Goal: Task Accomplishment & Management: Manage account settings

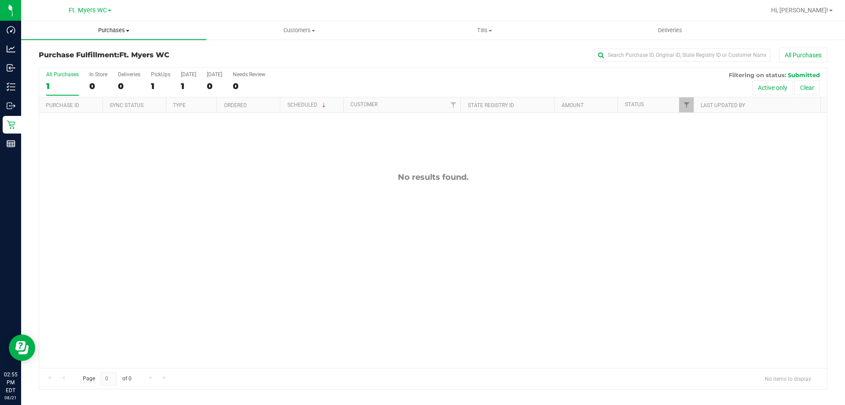
click at [102, 33] on span "Purchases" at bounding box center [113, 30] width 185 height 8
click at [84, 66] on li "Fulfillment" at bounding box center [113, 64] width 185 height 11
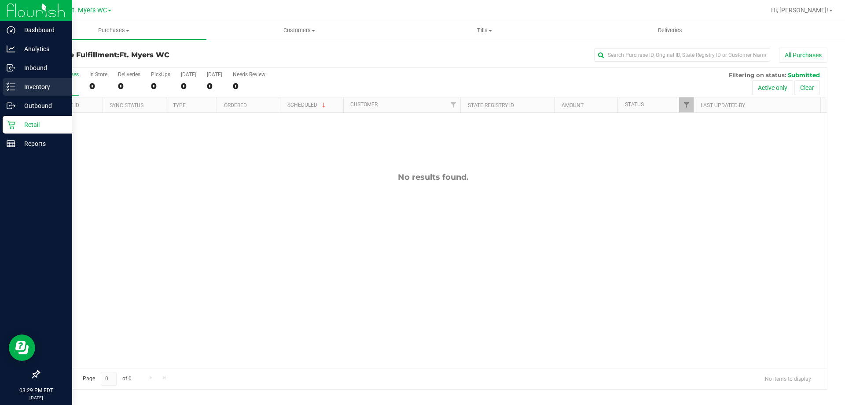
click at [1, 90] on link "Inventory" at bounding box center [36, 87] width 72 height 19
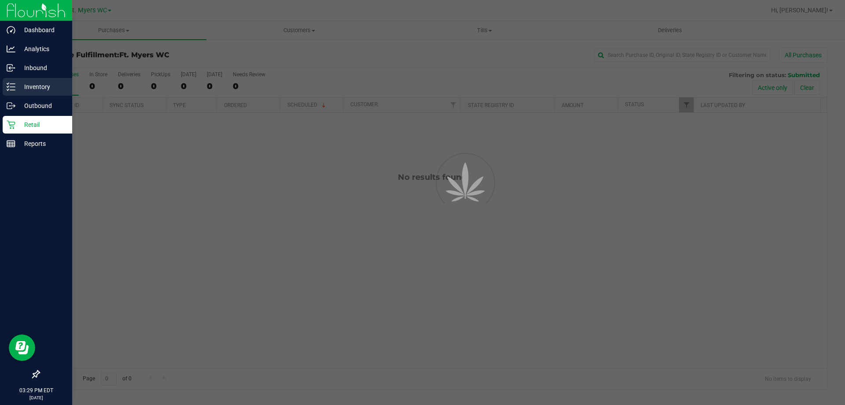
click at [6, 87] on div "Inventory" at bounding box center [38, 87] width 70 height 18
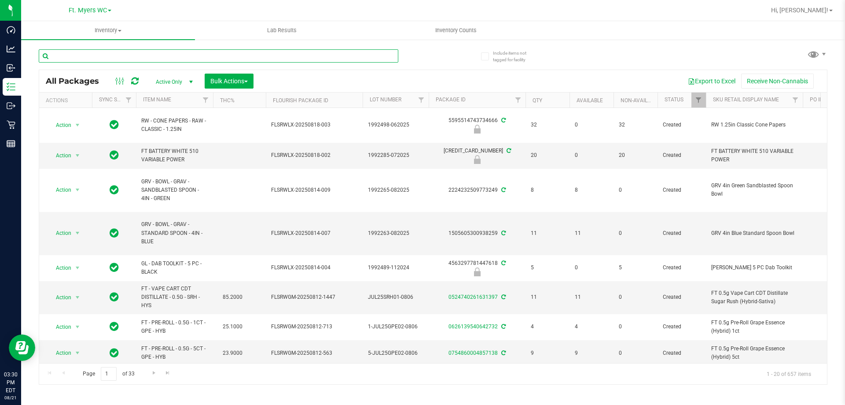
click at [141, 53] on input "text" at bounding box center [219, 55] width 360 height 13
type input "h"
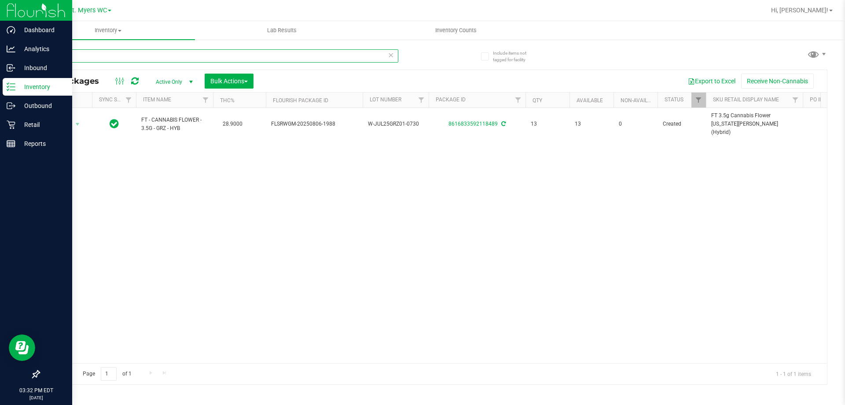
drag, startPoint x: 198, startPoint y: 55, endPoint x: 0, endPoint y: 88, distance: 201.0
click at [0, 88] on div "Dashboard Analytics Inbound Inventory Outbound Retail Reports 03:32 PM EDT [DAT…" at bounding box center [422, 202] width 845 height 405
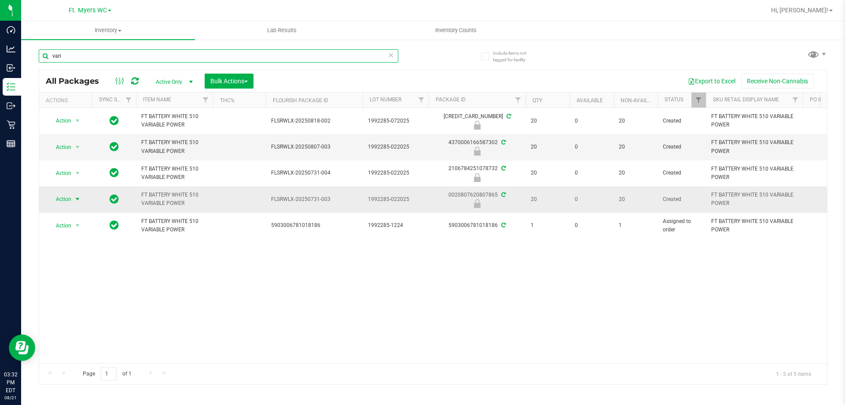
type input "vari"
click at [66, 198] on span "Action" at bounding box center [60, 199] width 24 height 12
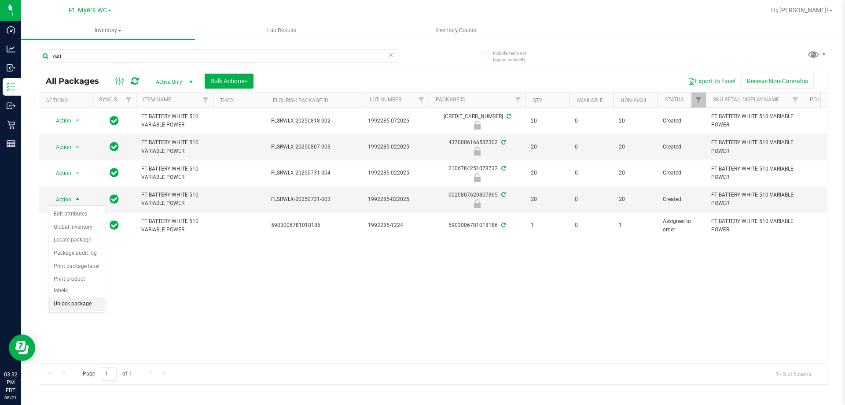
click at [76, 297] on li "Unlock package" at bounding box center [76, 303] width 56 height 13
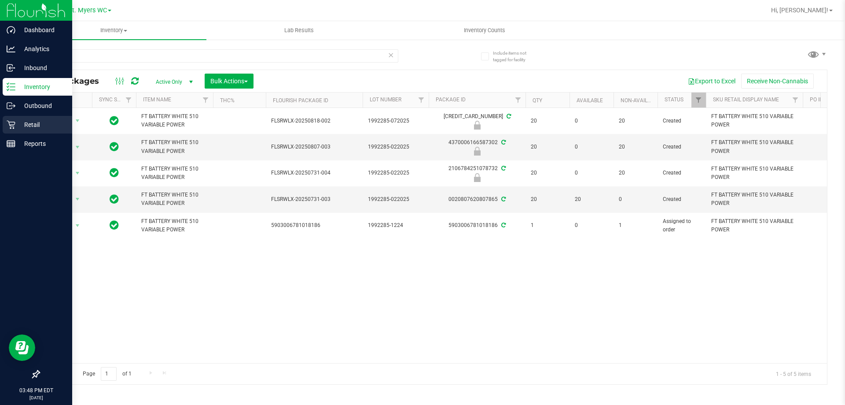
click at [9, 122] on icon at bounding box center [11, 124] width 9 height 9
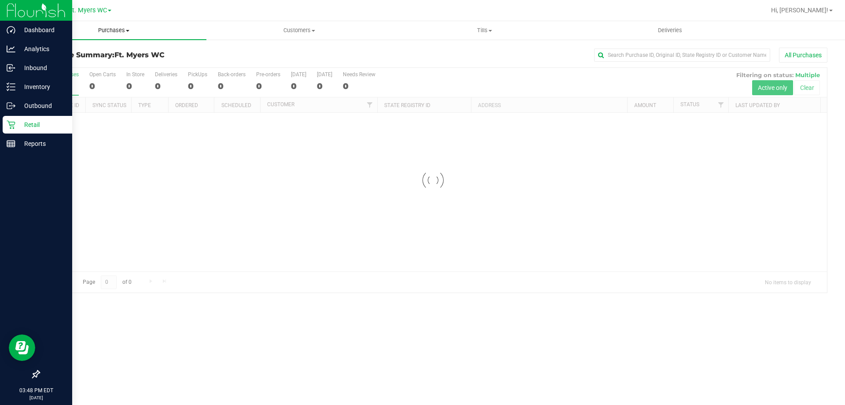
click at [120, 27] on span "Purchases" at bounding box center [113, 30] width 185 height 8
click at [94, 59] on li "Fulfillment" at bounding box center [113, 64] width 185 height 11
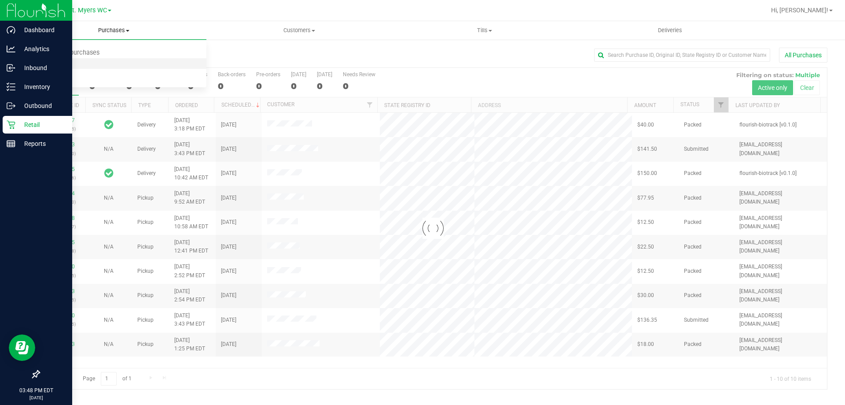
click at [94, 59] on li "Fulfillment" at bounding box center [113, 64] width 185 height 11
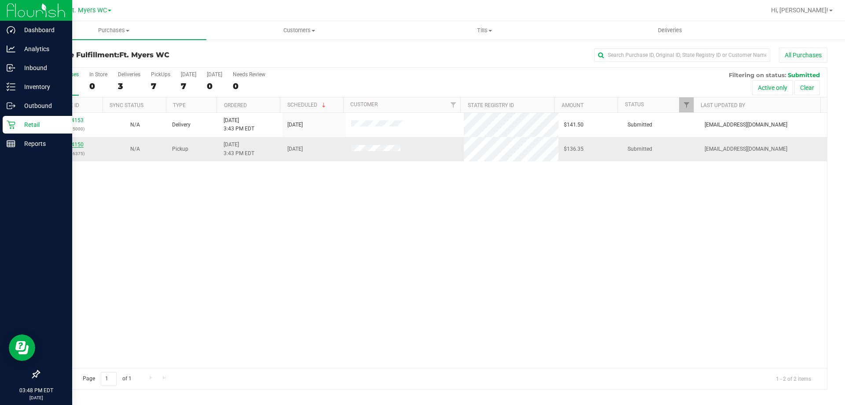
click at [80, 146] on link "11824150" at bounding box center [71, 144] width 25 height 6
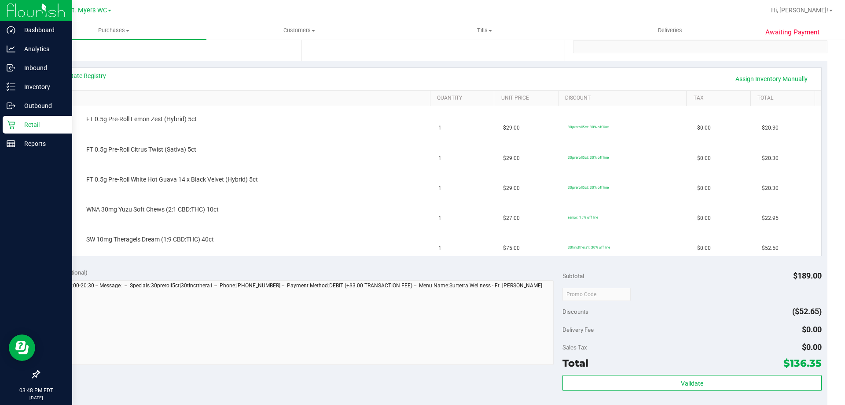
scroll to position [352, 0]
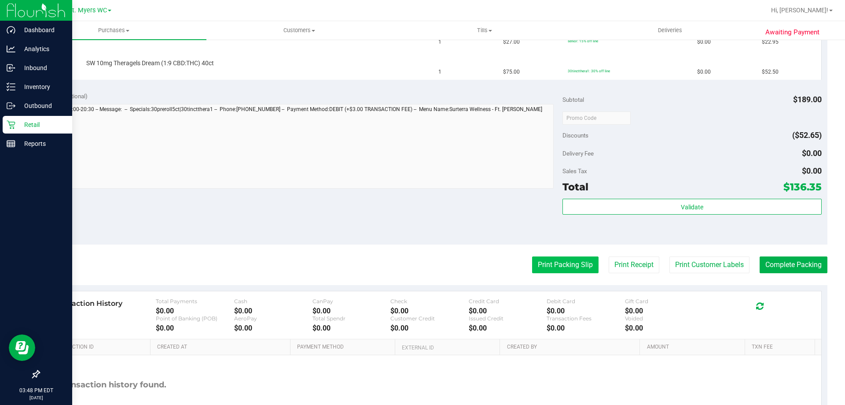
click at [535, 266] on button "Print Packing Slip" at bounding box center [565, 264] width 66 height 17
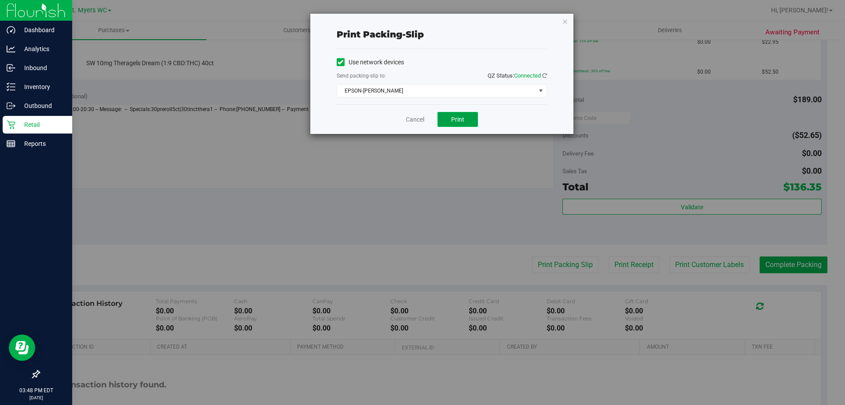
click at [466, 116] on button "Print" at bounding box center [458, 119] width 41 height 15
click at [407, 117] on link "Cancel" at bounding box center [415, 119] width 18 height 9
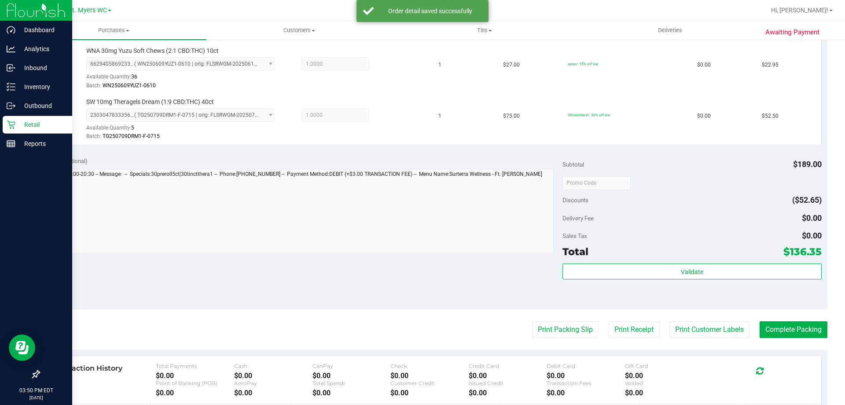
scroll to position [396, 0]
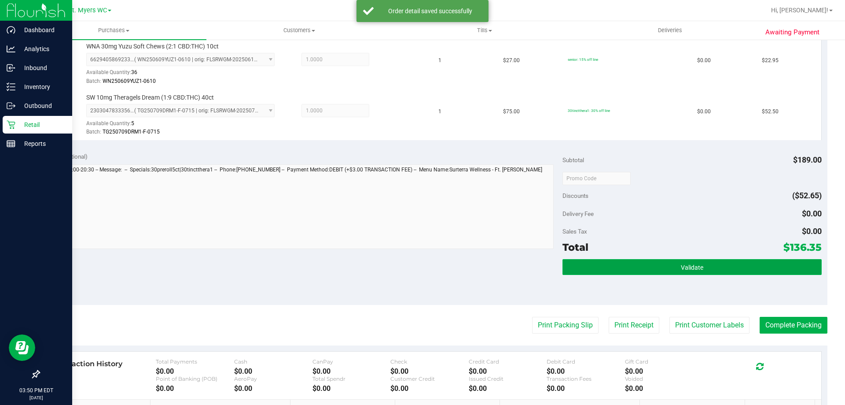
click at [587, 275] on button "Validate" at bounding box center [692, 267] width 259 height 16
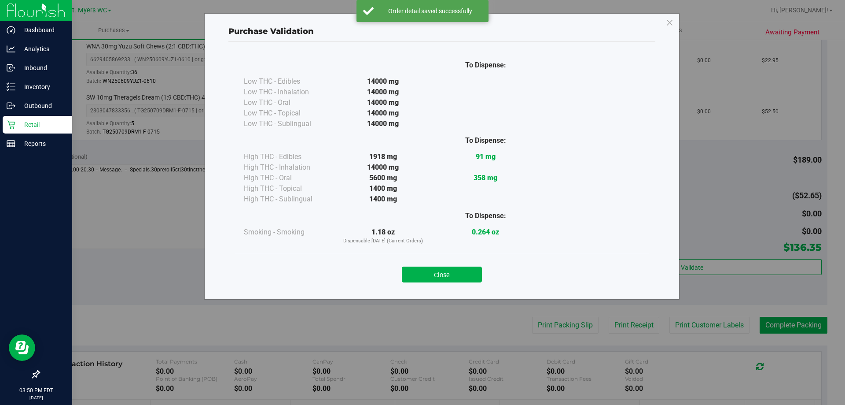
click at [457, 282] on div "Close" at bounding box center [442, 272] width 414 height 36
click at [469, 274] on button "Close" at bounding box center [442, 274] width 80 height 16
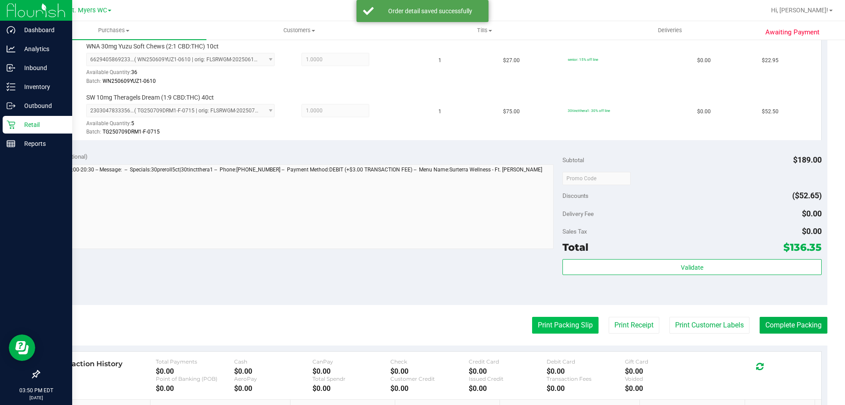
click at [586, 325] on button "Print Packing Slip" at bounding box center [565, 325] width 66 height 17
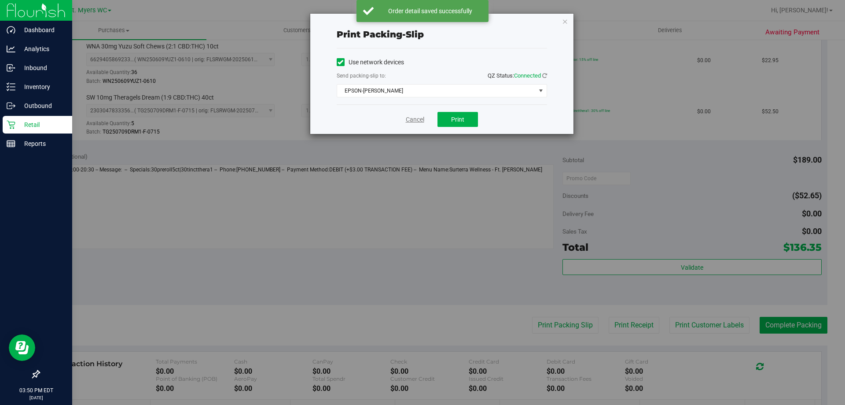
click at [424, 121] on link "Cancel" at bounding box center [415, 119] width 18 height 9
click at [421, 114] on div "SW 10mg Theragels Dream (1:9 CBD:THC) 40ct 2303047833356777 ( TG250709DRM1-F-07…" at bounding box center [240, 115] width 378 height 44
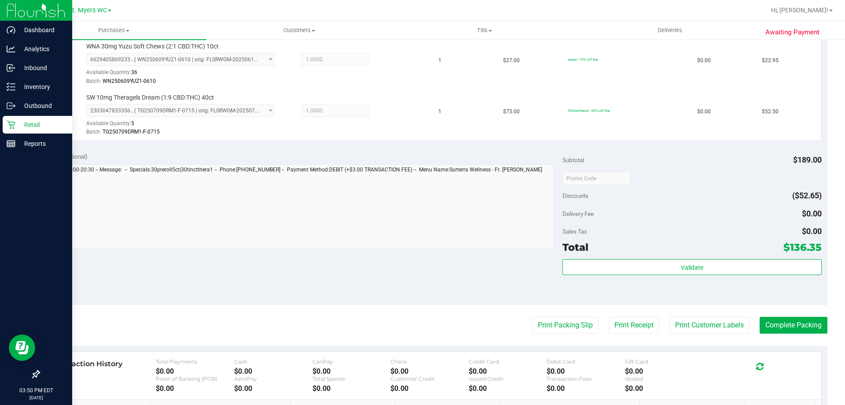
click at [722, 277] on div "Validate" at bounding box center [692, 279] width 259 height 40
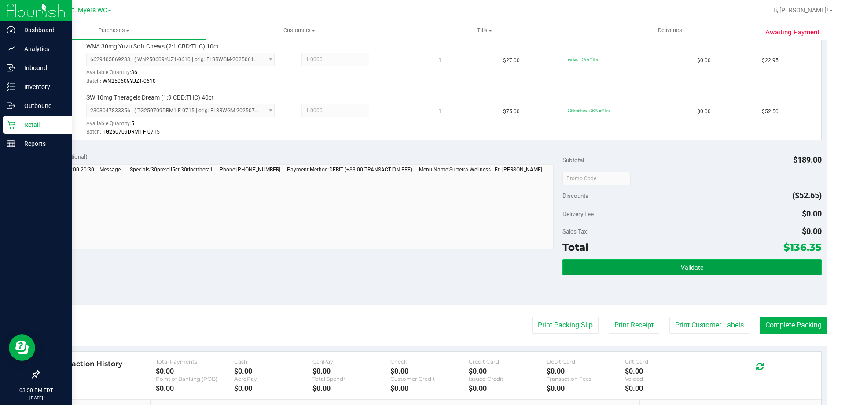
click at [720, 271] on button "Validate" at bounding box center [692, 267] width 259 height 16
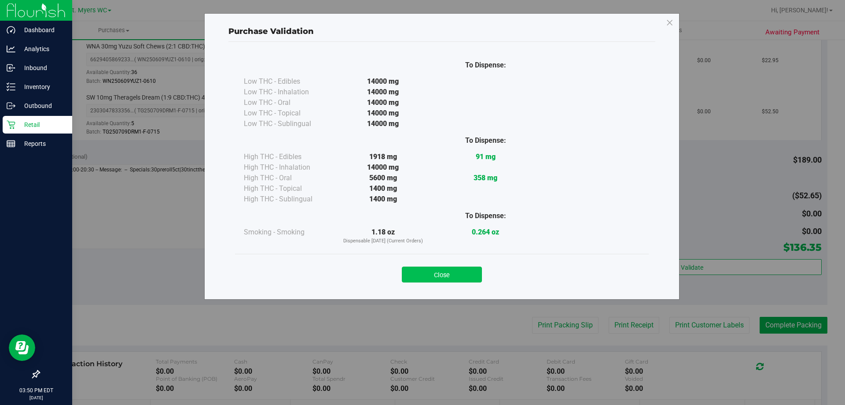
click at [454, 275] on button "Close" at bounding box center [442, 274] width 80 height 16
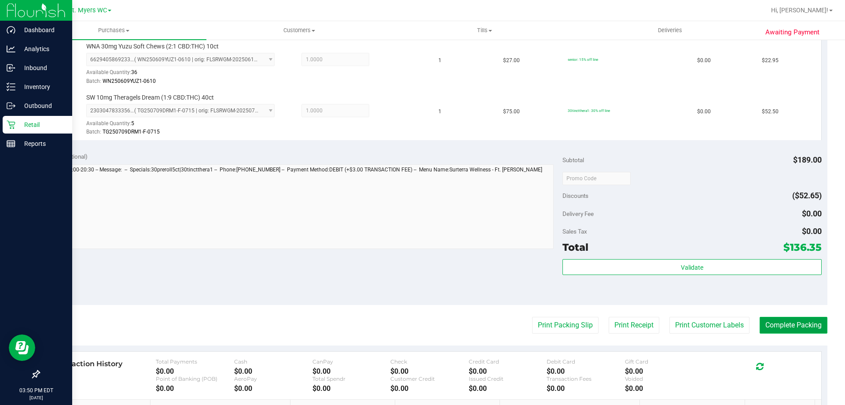
click at [782, 323] on button "Complete Packing" at bounding box center [794, 325] width 68 height 17
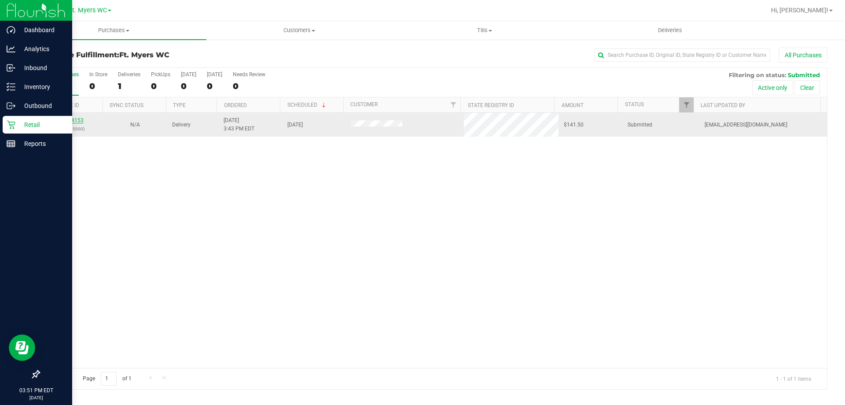
click at [79, 119] on link "11824153" at bounding box center [71, 120] width 25 height 6
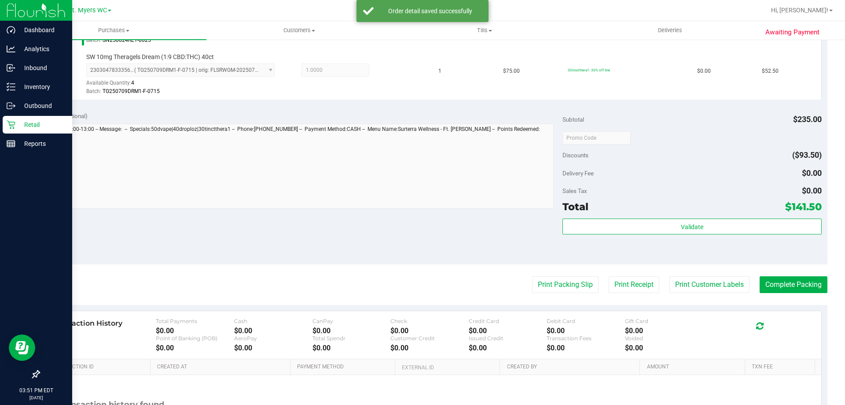
scroll to position [396, 0]
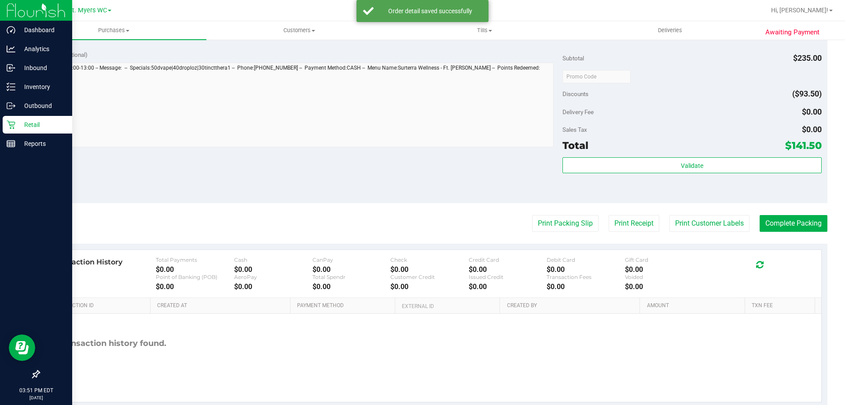
click at [660, 156] on div "Subtotal $235.00 Discounts ($93.50) Delivery Fee $0.00 Sales Tax $0.00 Total $1…" at bounding box center [692, 123] width 259 height 147
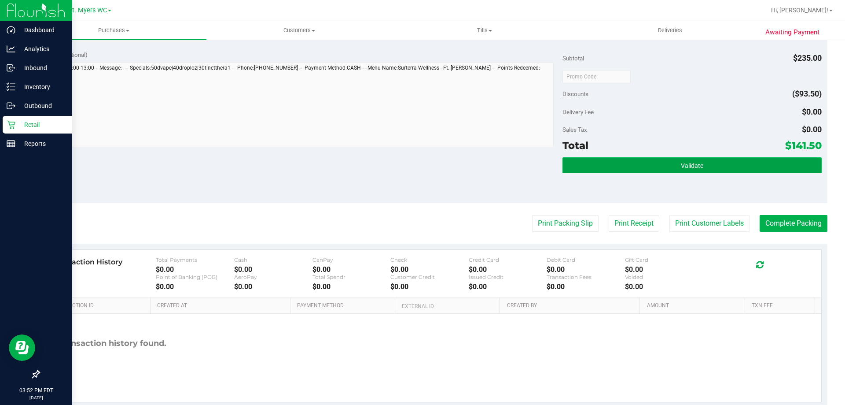
click at [660, 162] on button "Validate" at bounding box center [692, 165] width 259 height 16
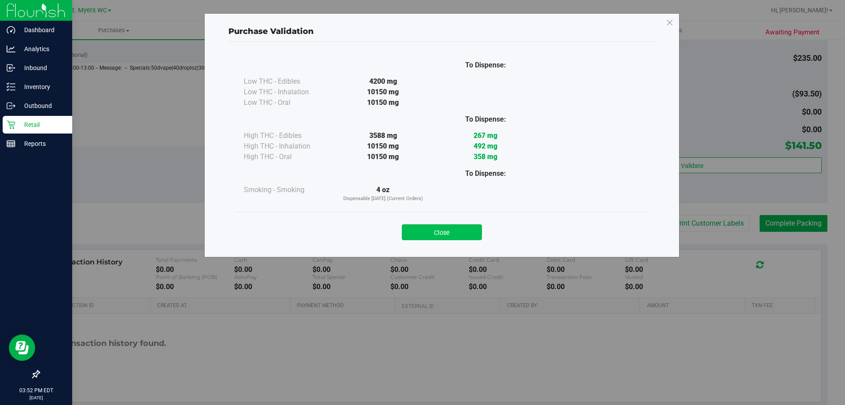
click at [428, 232] on button "Close" at bounding box center [442, 232] width 80 height 16
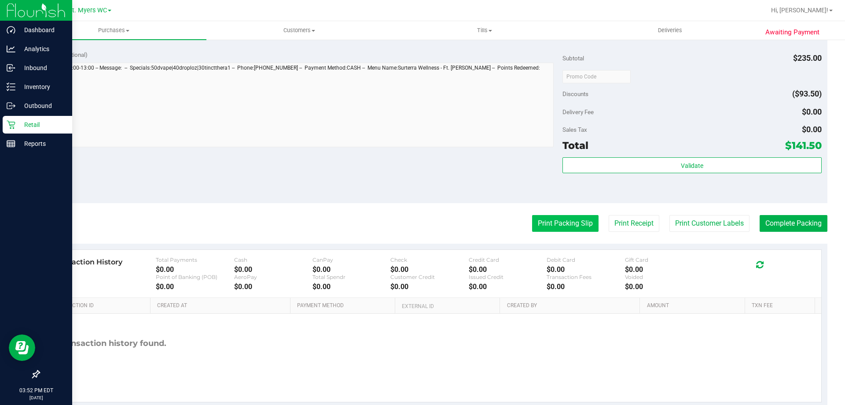
click at [575, 225] on button "Print Packing Slip" at bounding box center [565, 223] width 66 height 17
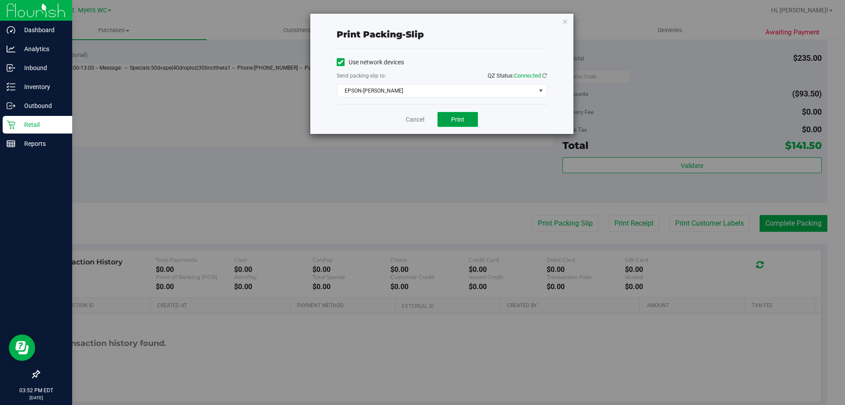
click at [456, 118] on span "Print" at bounding box center [457, 119] width 13 height 7
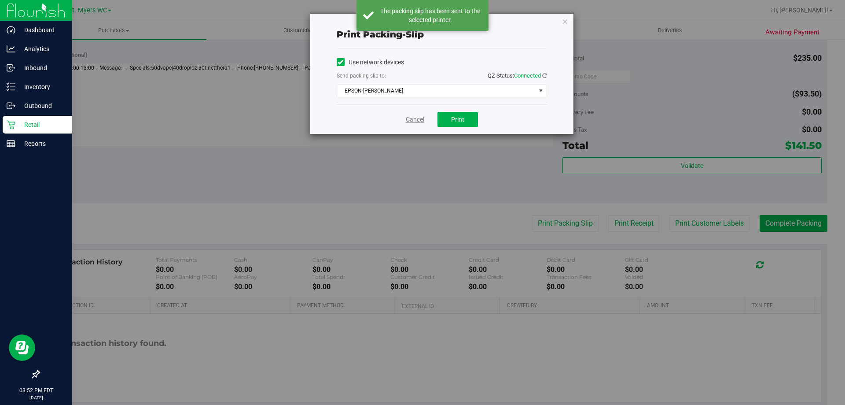
click at [409, 123] on link "Cancel" at bounding box center [415, 119] width 18 height 9
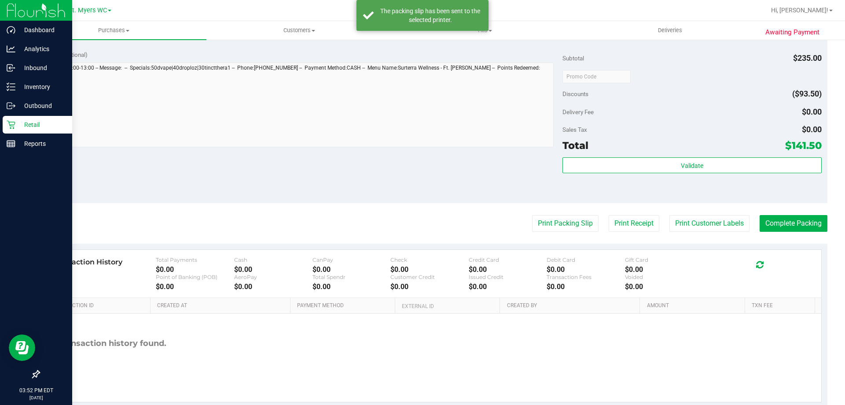
click at [619, 213] on purchase-details "Back Edit Purchase Cancel Purchase View Profile # 11824153 BioTrack ID: - Submi…" at bounding box center [433, 29] width 789 height 757
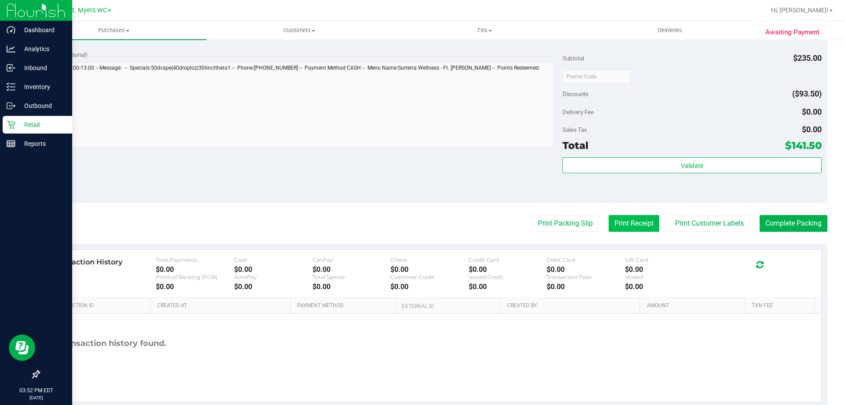
click at [619, 221] on button "Print Receipt" at bounding box center [634, 223] width 51 height 17
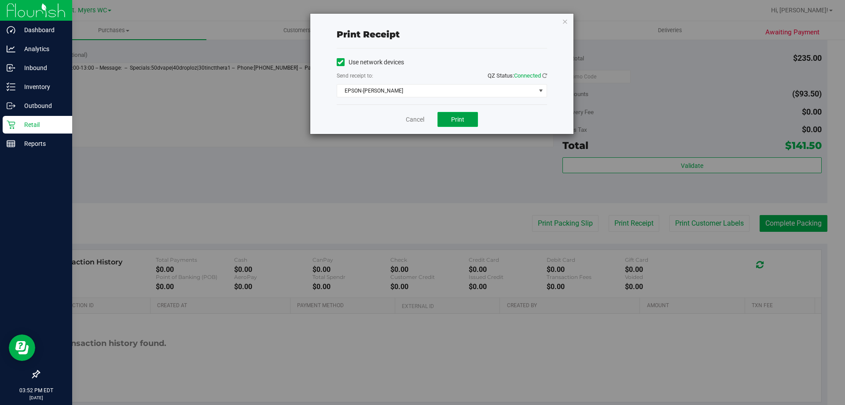
click at [467, 124] on button "Print" at bounding box center [458, 119] width 41 height 15
click at [466, 118] on button "Print" at bounding box center [458, 119] width 41 height 15
click at [420, 118] on link "Cancel" at bounding box center [415, 119] width 18 height 9
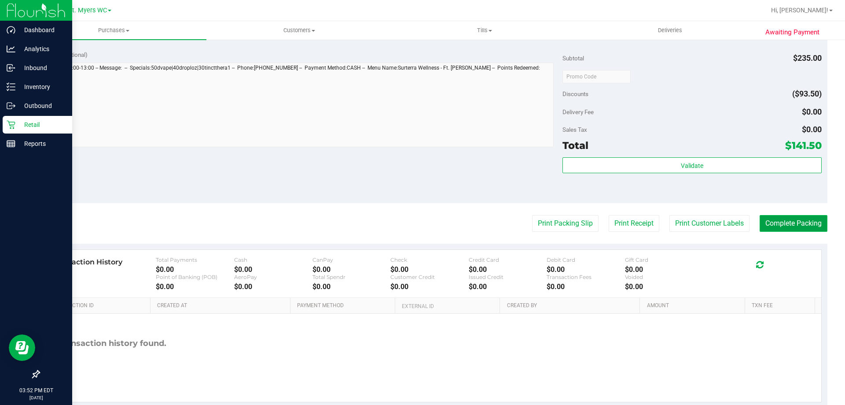
click at [772, 222] on button "Complete Packing" at bounding box center [794, 223] width 68 height 17
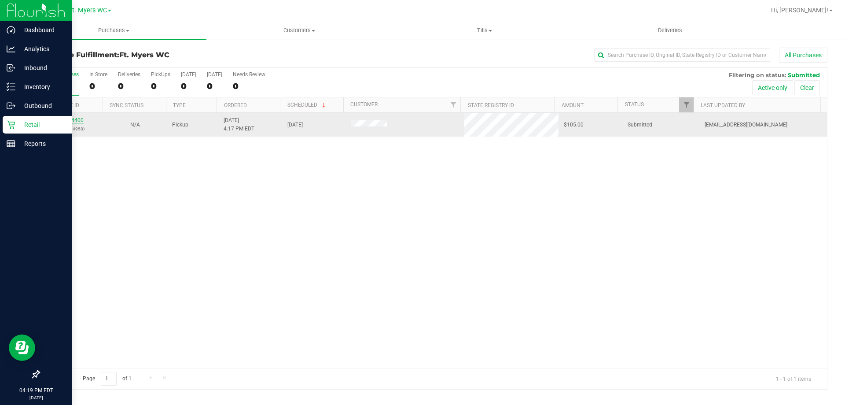
click at [80, 122] on link "11824400" at bounding box center [71, 120] width 25 height 6
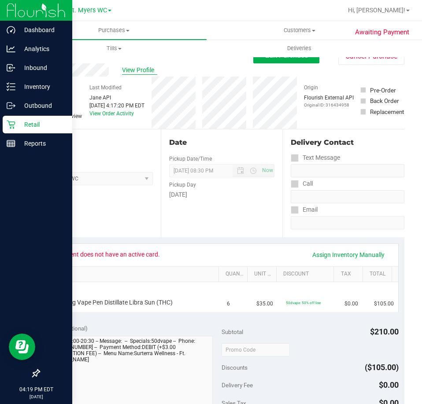
click at [150, 67] on span "View Profile" at bounding box center [139, 70] width 35 height 9
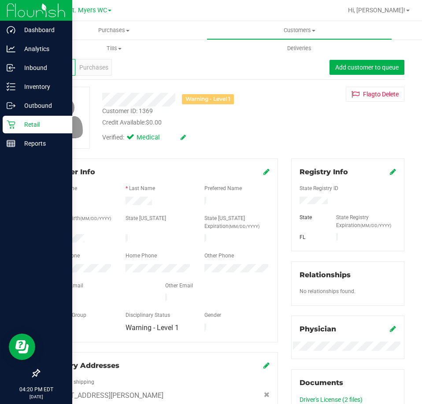
drag, startPoint x: 329, startPoint y: 203, endPoint x: 294, endPoint y: 203, distance: 35.7
click at [294, 203] on div at bounding box center [348, 202] width 110 height 10
click at [15, 127] on p "Retail" at bounding box center [41, 124] width 53 height 11
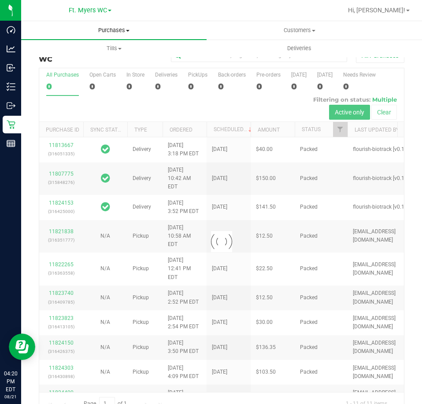
click at [120, 36] on uib-tab-heading "Purchases Summary of purchases Fulfillment All purchases" at bounding box center [113, 30] width 185 height 18
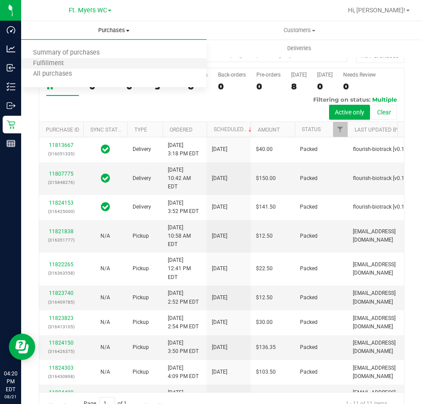
click at [98, 67] on li "Fulfillment" at bounding box center [113, 64] width 185 height 11
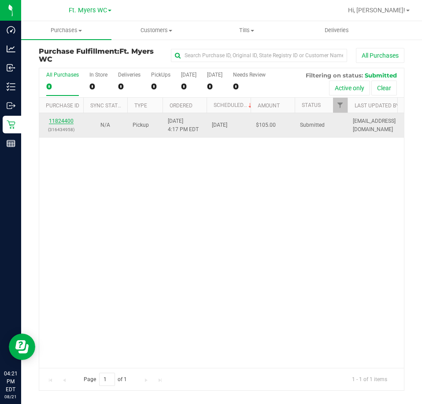
click at [69, 119] on link "11824400" at bounding box center [61, 121] width 25 height 6
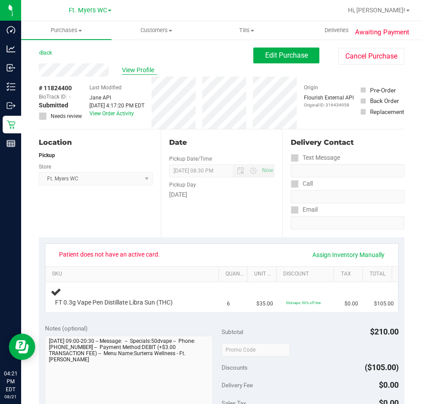
click at [157, 71] on span "View Profile" at bounding box center [139, 70] width 35 height 9
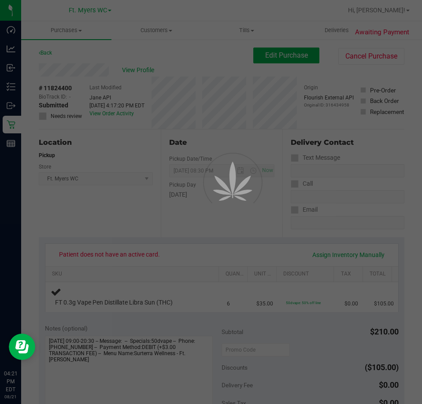
click at [151, 71] on div at bounding box center [211, 202] width 422 height 404
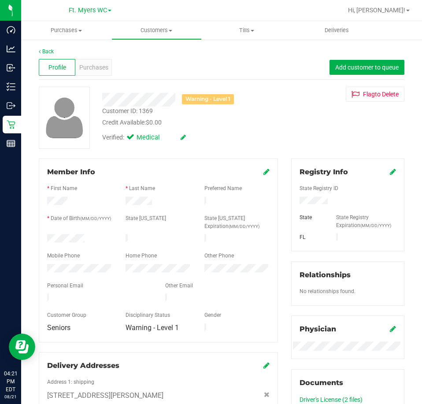
drag, startPoint x: 178, startPoint y: 118, endPoint x: 148, endPoint y: 108, distance: 30.9
click at [145, 111] on div "Customer ID: 1369 Credit Available: $0.00" at bounding box center [190, 117] width 189 height 21
click at [155, 108] on div "Customer ID: 1369 Credit Available: $0.00" at bounding box center [190, 117] width 189 height 21
click at [153, 109] on div "Customer ID: 1369" at bounding box center [127, 111] width 51 height 9
drag, startPoint x: 153, startPoint y: 109, endPoint x: 144, endPoint y: 111, distance: 9.0
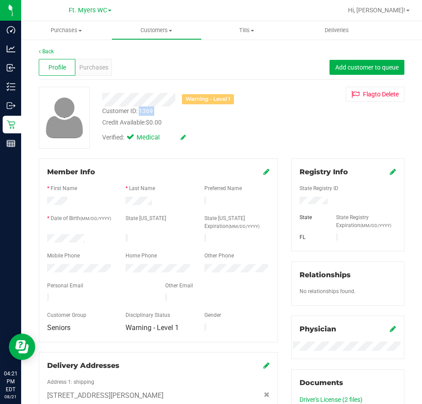
click at [144, 111] on div "Customer ID: 1369" at bounding box center [127, 111] width 51 height 9
click at [91, 66] on span "Purchases" at bounding box center [93, 67] width 29 height 9
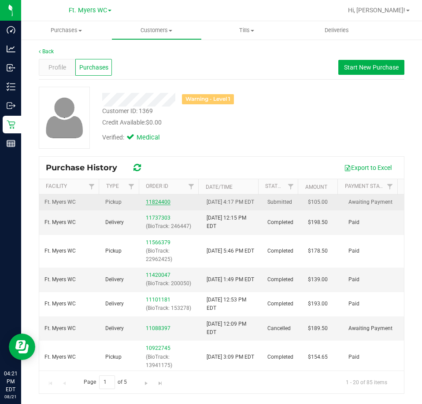
click at [151, 204] on link "11824400" at bounding box center [158, 202] width 25 height 6
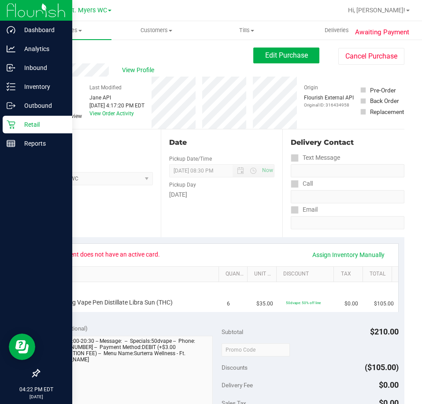
click at [11, 122] on icon at bounding box center [11, 124] width 9 height 9
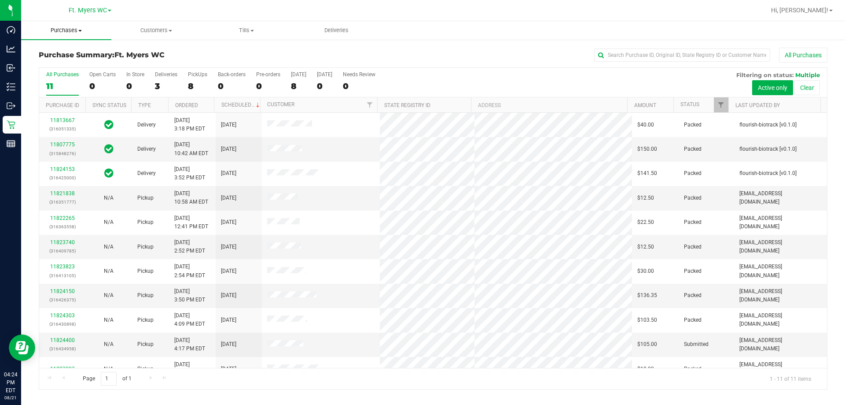
click at [76, 35] on uib-tab-heading "Purchases Summary of purchases Fulfillment All purchases" at bounding box center [66, 30] width 90 height 18
click at [61, 59] on ul "Summary of purchases Fulfillment All purchases" at bounding box center [66, 64] width 90 height 48
click at [61, 62] on span "Fulfillment" at bounding box center [48, 63] width 55 height 7
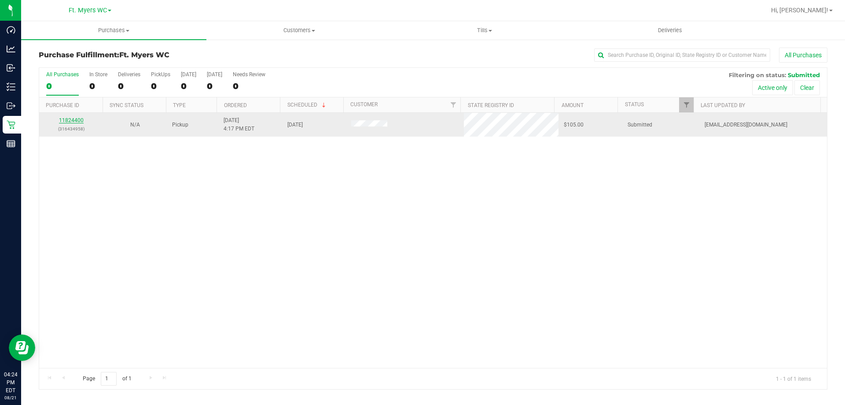
click at [75, 122] on link "11824400" at bounding box center [71, 120] width 25 height 6
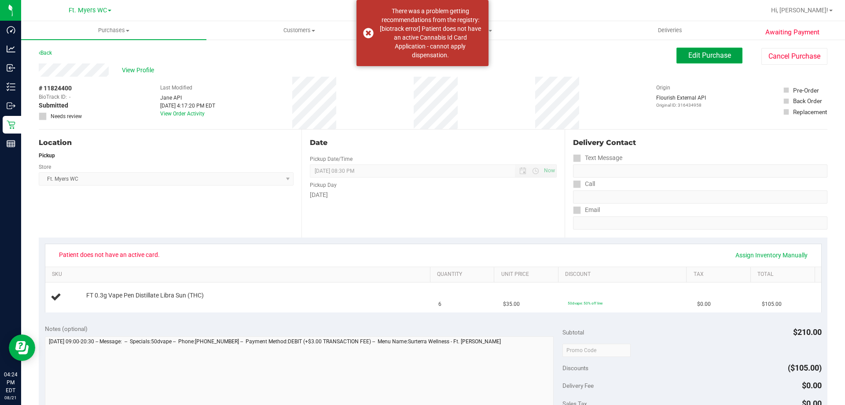
click at [709, 54] on span "Edit Purchase" at bounding box center [710, 55] width 43 height 8
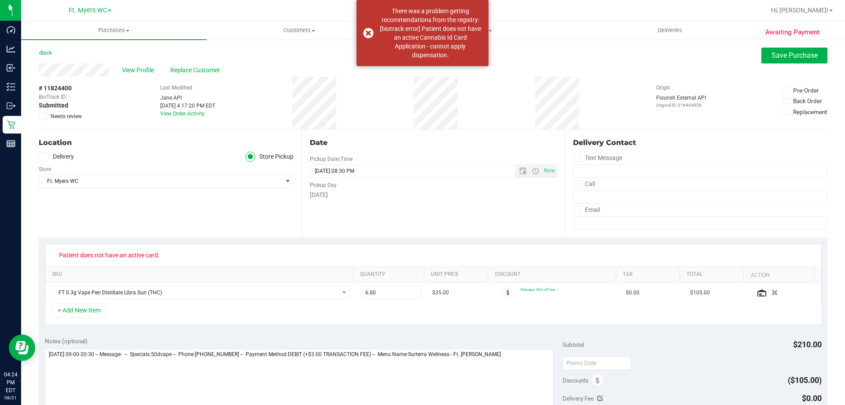
click at [59, 118] on span "Needs review" at bounding box center [66, 116] width 31 height 8
click at [0, 0] on input "Needs review" at bounding box center [0, 0] width 0 height 0
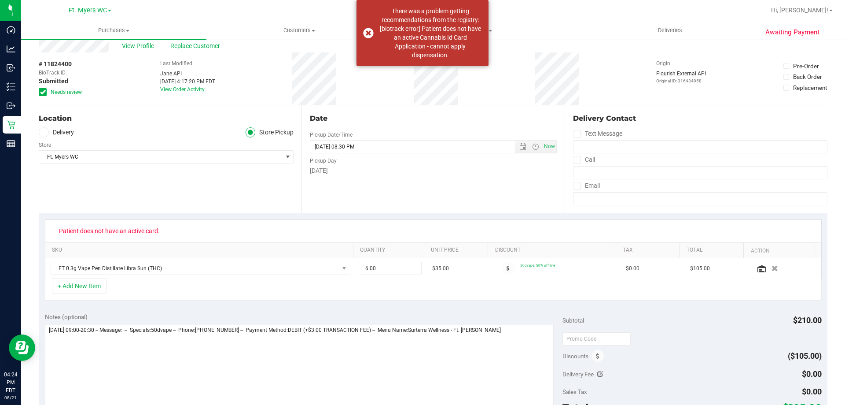
scroll to position [44, 0]
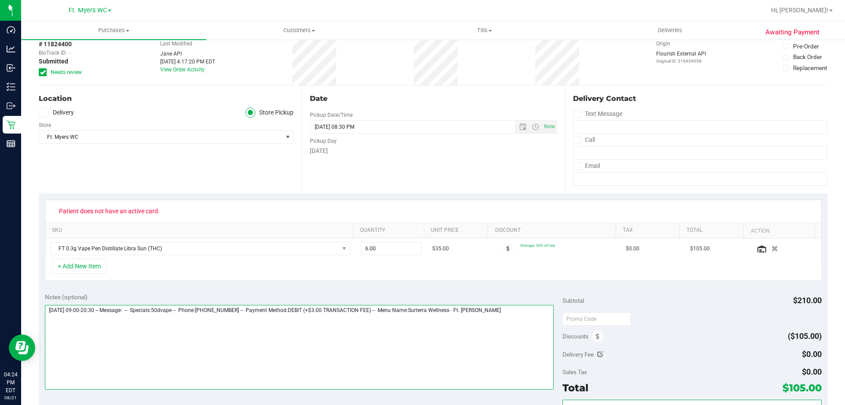
click at [518, 317] on textarea at bounding box center [299, 347] width 509 height 85
type textarea "[DATE] 09:00-20:30 -- Message: -- Specials:50dvape -- Phone:[PHONE_NUMBER] -- P…"
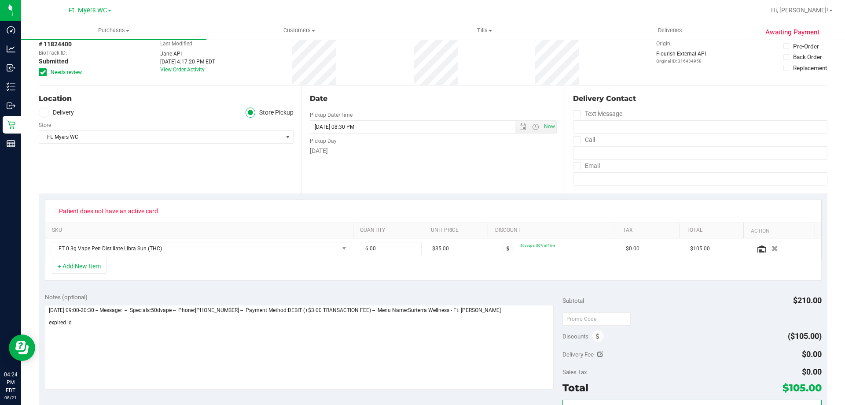
click at [291, 298] on div "Notes (optional)" at bounding box center [304, 296] width 518 height 9
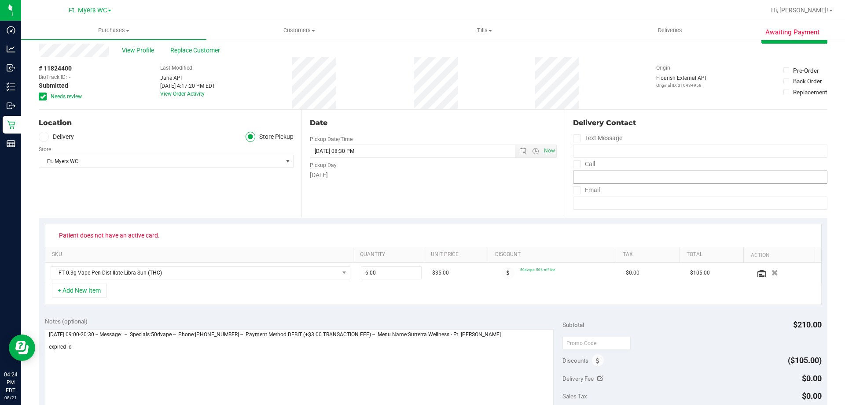
scroll to position [0, 0]
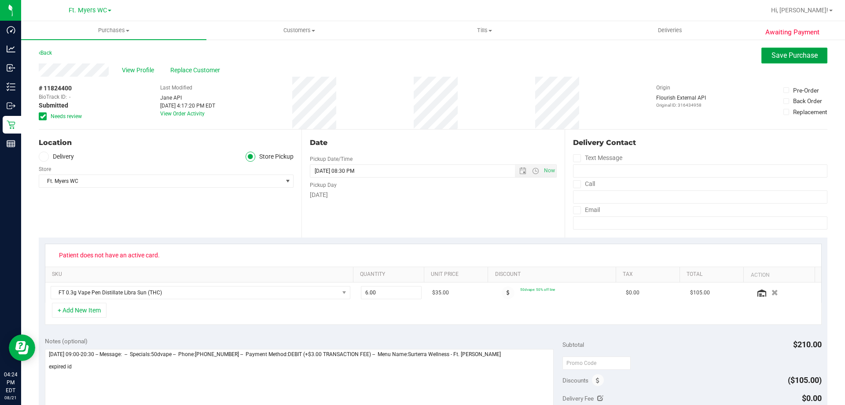
click at [773, 63] on button "Save Purchase" at bounding box center [795, 56] width 66 height 16
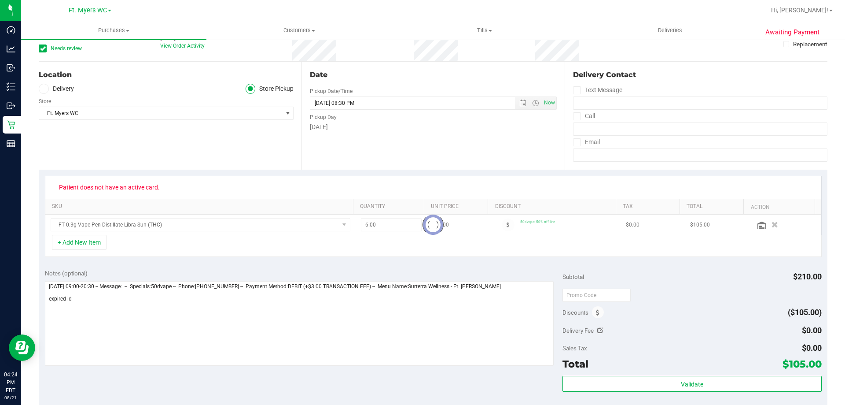
scroll to position [132, 0]
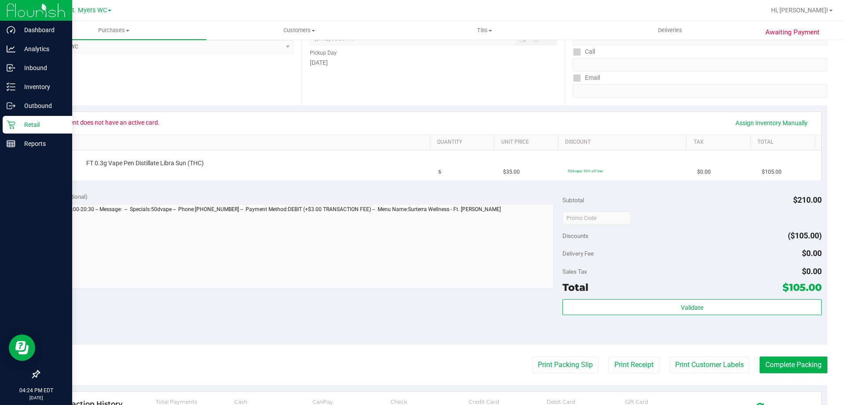
click at [21, 122] on p "Retail" at bounding box center [41, 124] width 53 height 11
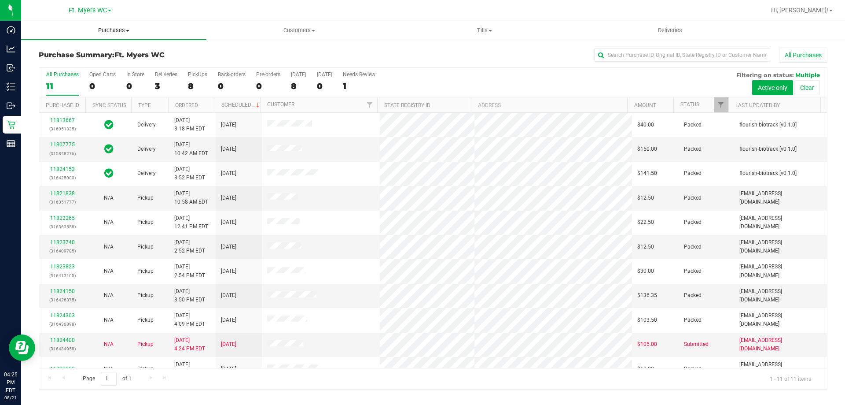
click at [98, 34] on uib-tab-heading "Purchases Summary of purchases Fulfillment All purchases" at bounding box center [113, 30] width 185 height 18
click at [80, 61] on li "Fulfillment" at bounding box center [113, 64] width 185 height 11
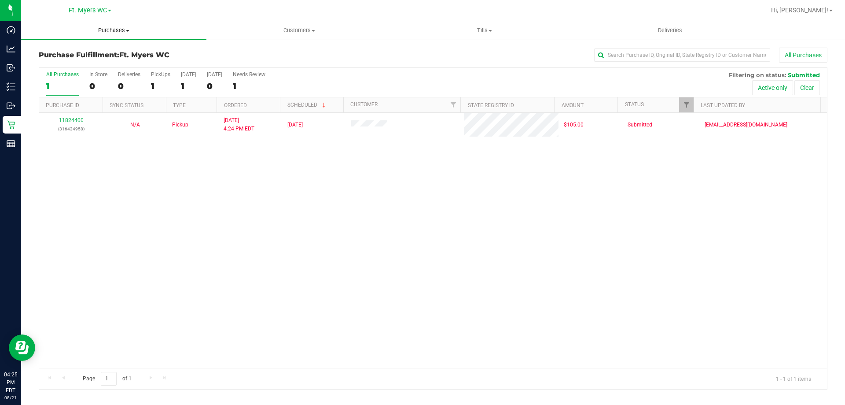
click at [98, 29] on span "Purchases" at bounding box center [113, 30] width 185 height 8
click at [82, 63] on li "Fulfillment" at bounding box center [113, 64] width 185 height 11
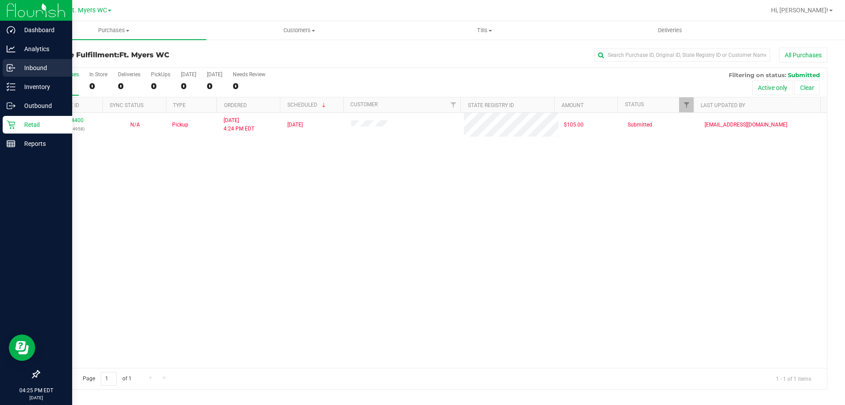
click at [5, 69] on div "Inbound" at bounding box center [38, 68] width 70 height 18
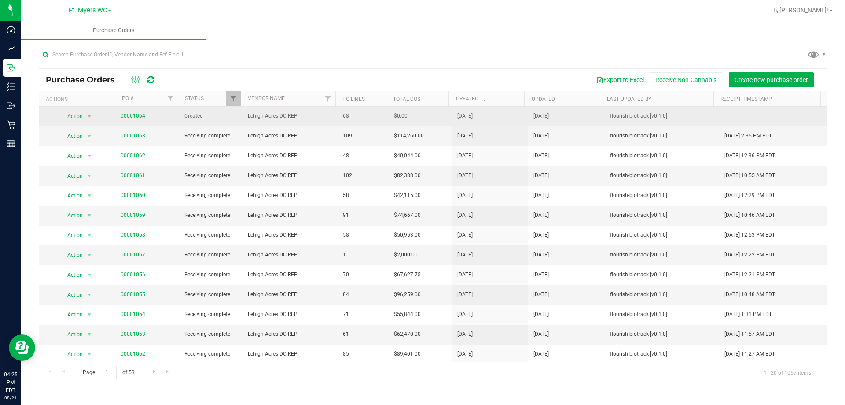
click at [122, 116] on link "00001064" at bounding box center [133, 116] width 25 height 6
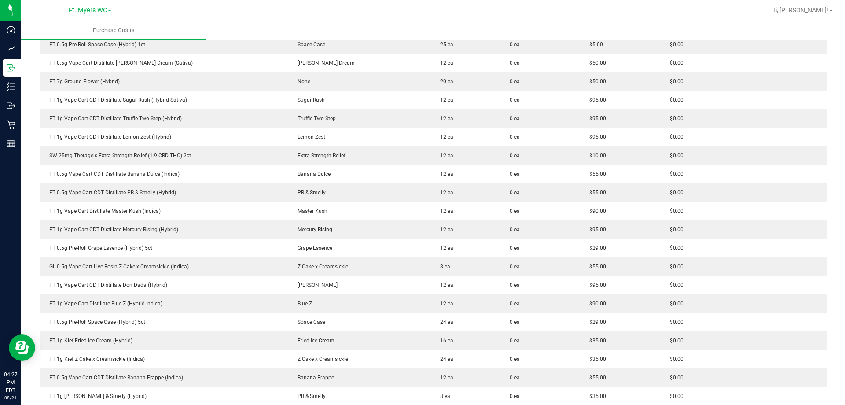
scroll to position [440, 0]
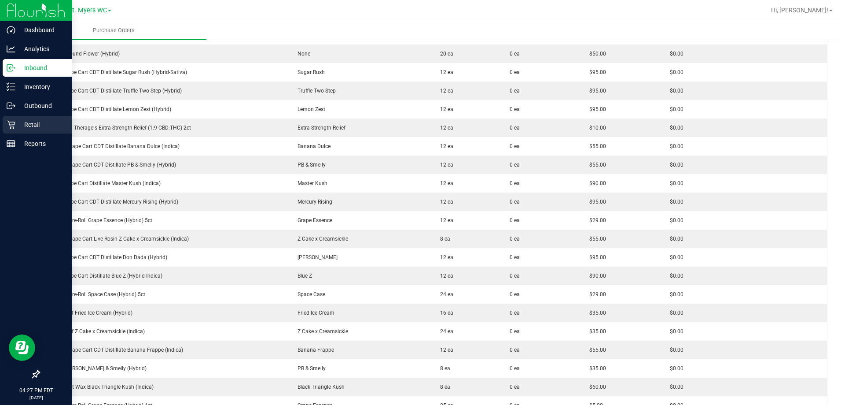
click at [5, 121] on div "Retail" at bounding box center [38, 125] width 70 height 18
